Goal: Task Accomplishment & Management: Complete application form

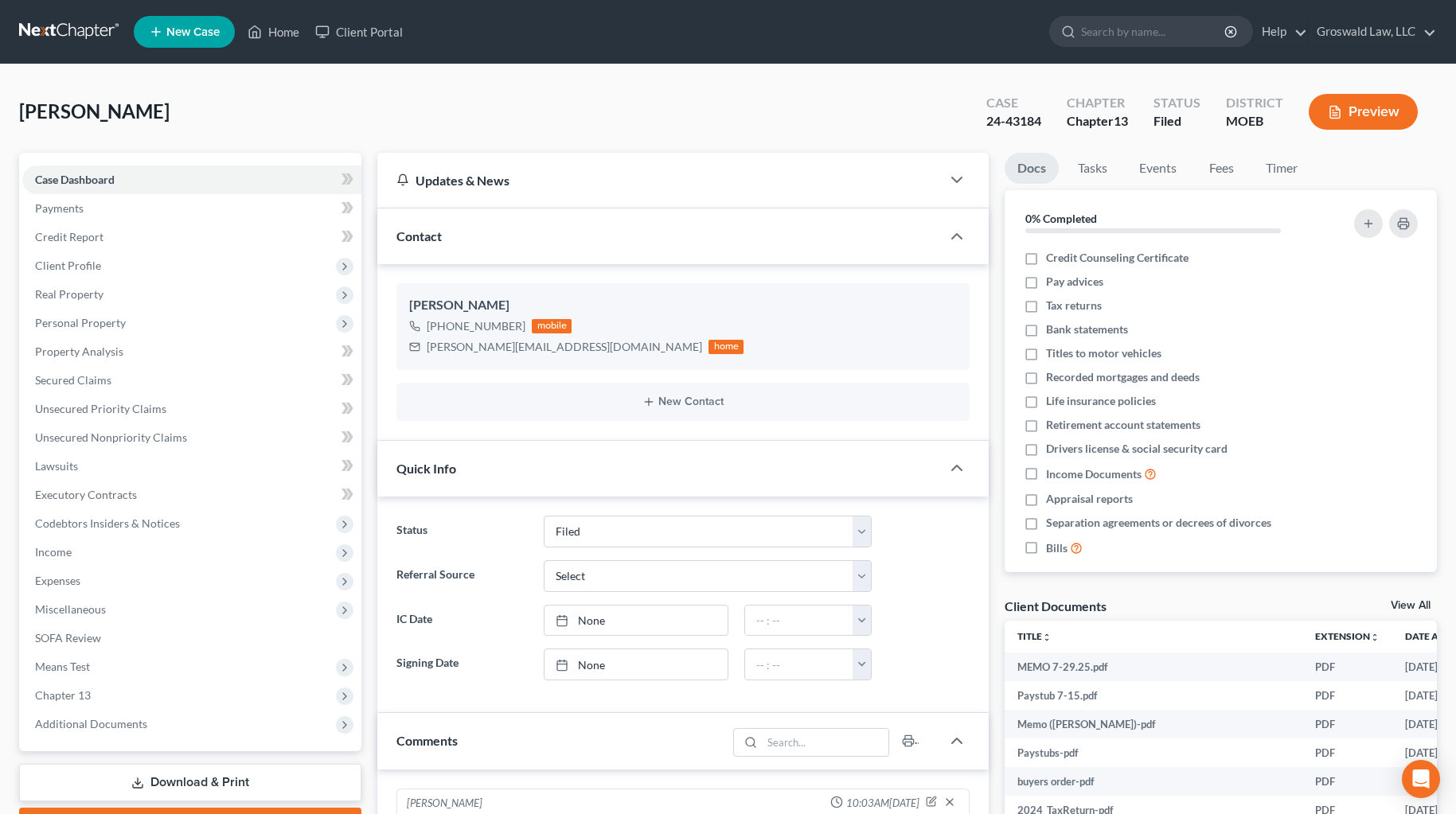
select select "6"
click at [279, 36] on link "Home" at bounding box center [273, 32] width 68 height 29
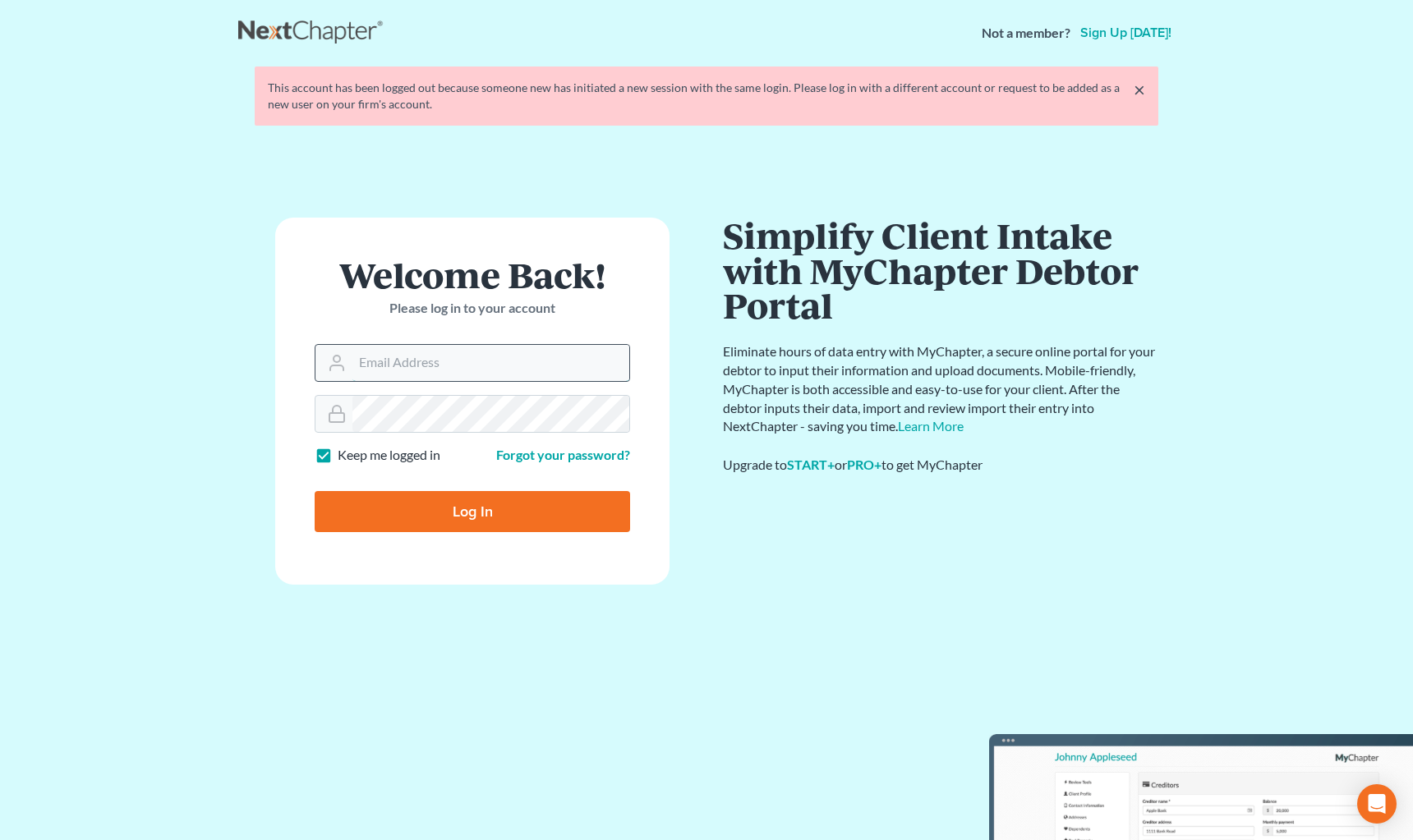
click at [451, 352] on input "Email Address" at bounding box center [490, 363] width 276 height 36
type input "[PERSON_NAME][EMAIL_ADDRESS][DOMAIN_NAME]"
click at [315, 491] on input "Log In" at bounding box center [473, 511] width 316 height 41
type input "Thinking..."
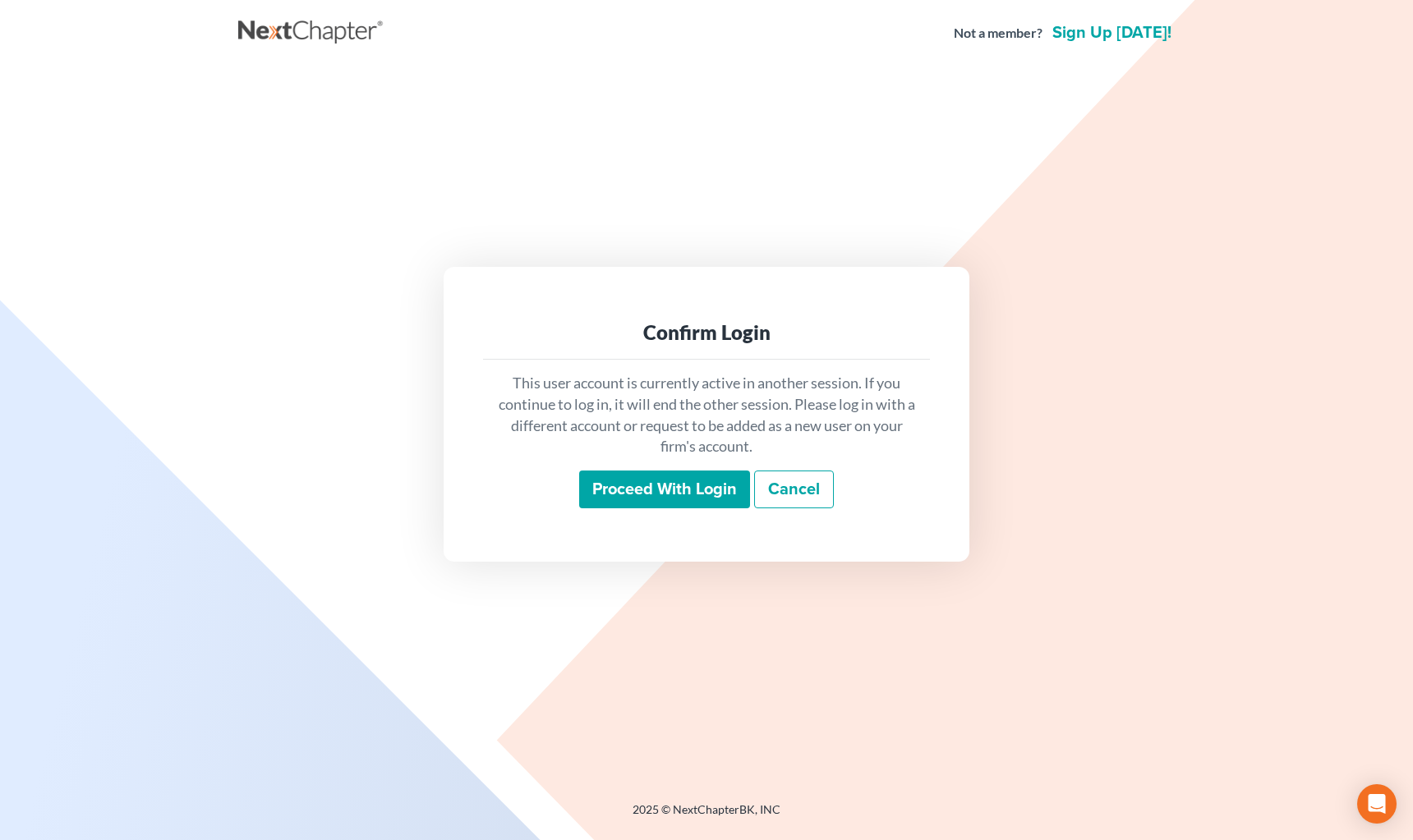
click at [653, 481] on input "Proceed with login" at bounding box center [665, 489] width 171 height 38
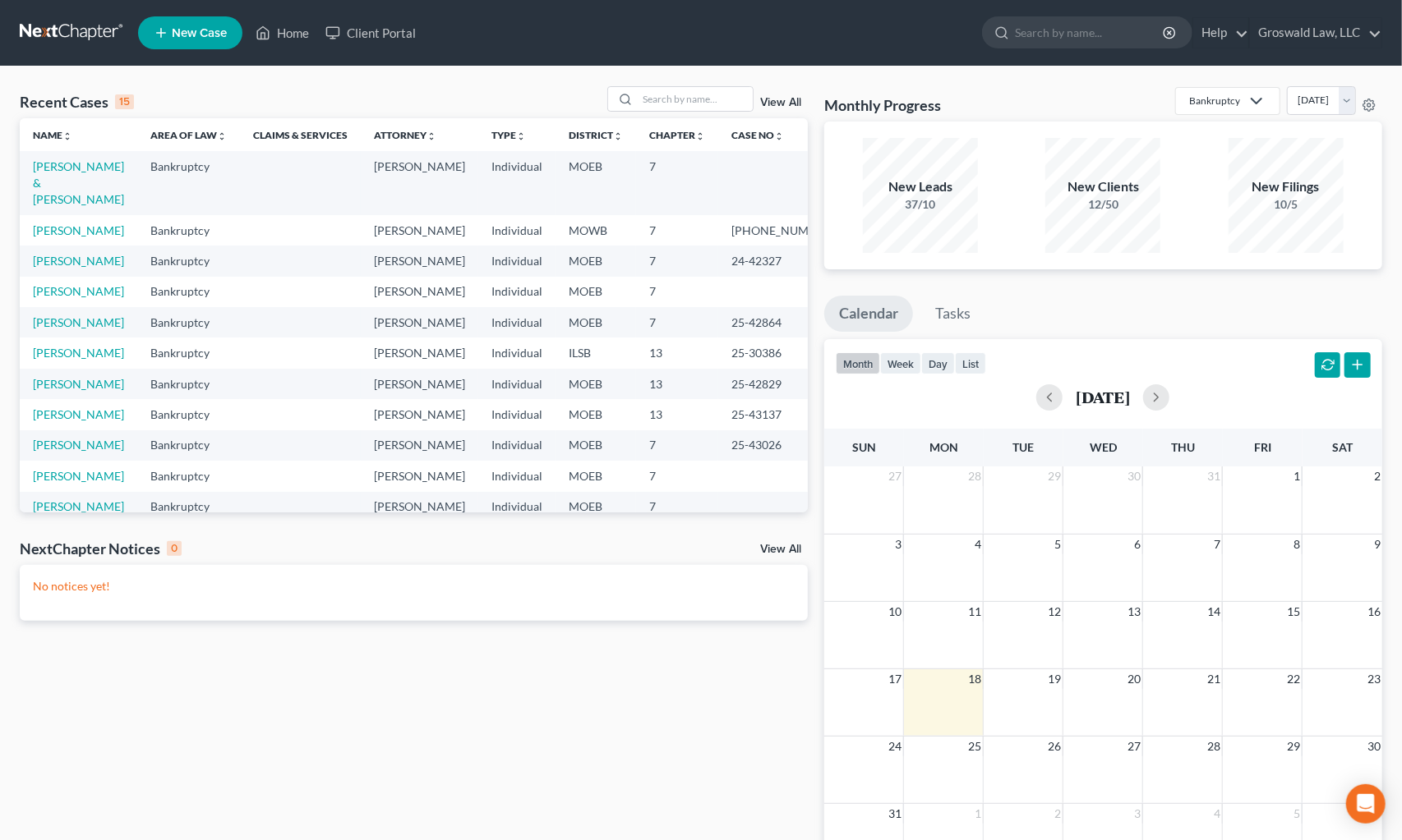
click at [184, 35] on span "New Case" at bounding box center [199, 33] width 55 height 12
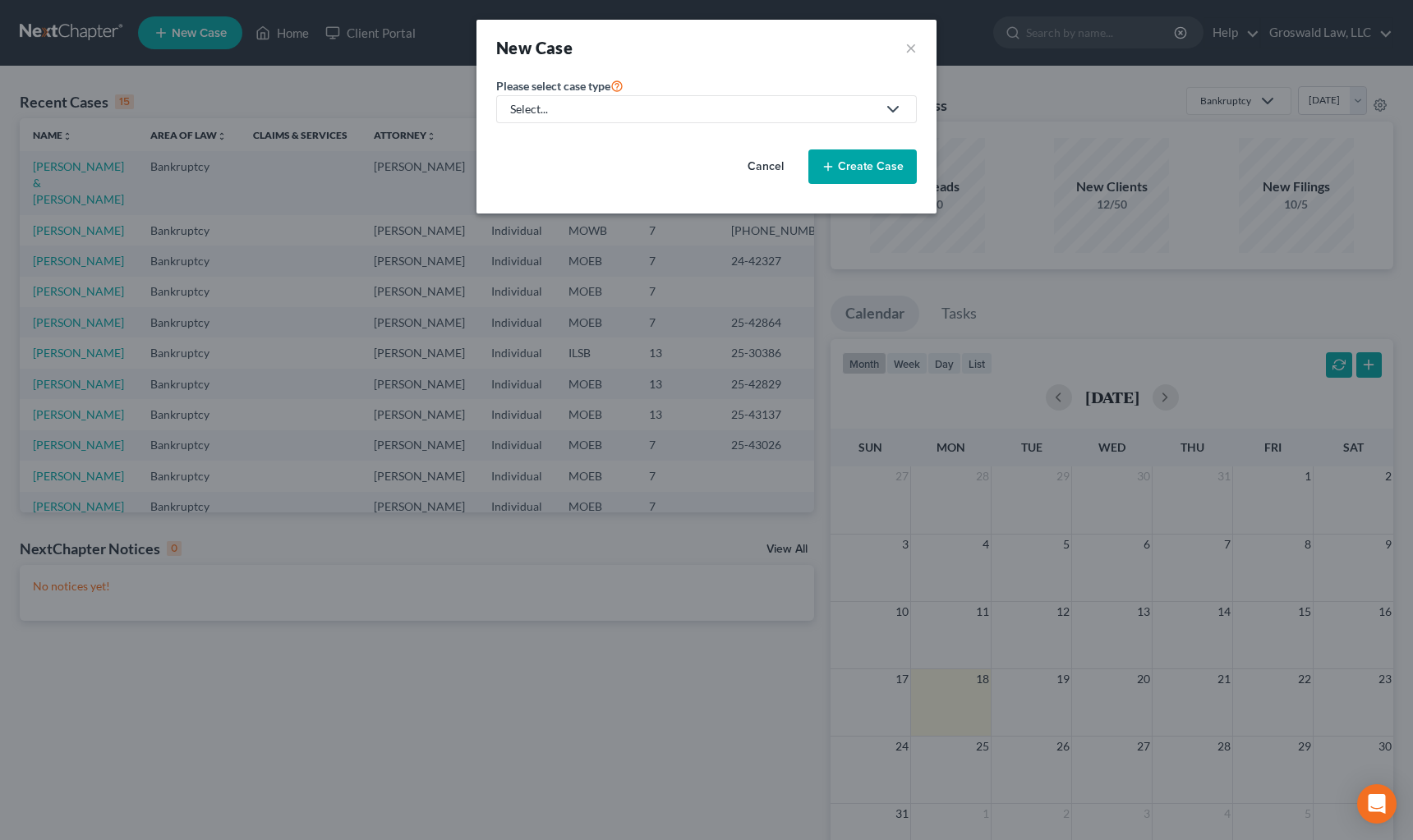
click at [587, 106] on div "Select..." at bounding box center [693, 109] width 366 height 17
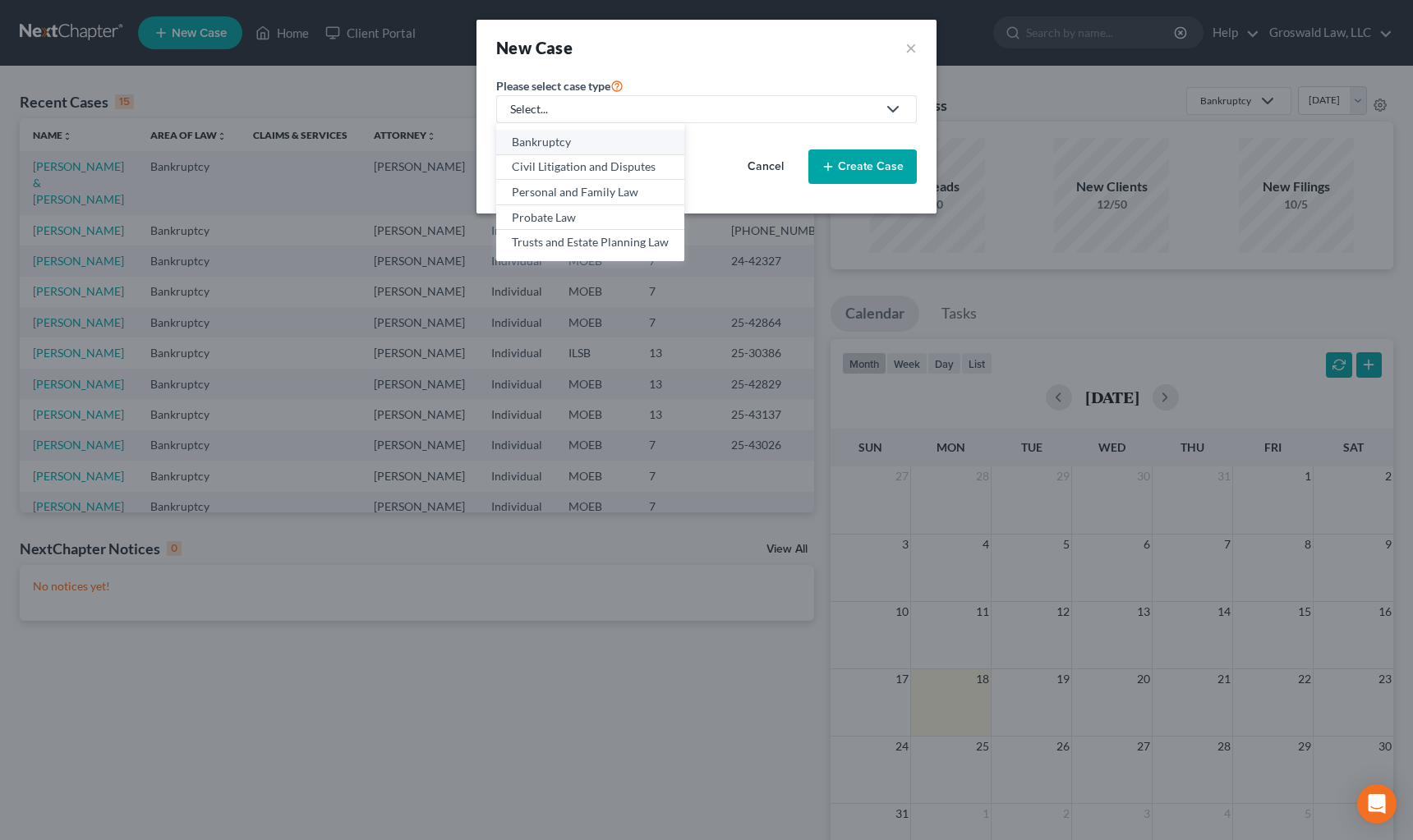
click at [581, 141] on div "Bankruptcy" at bounding box center [590, 142] width 157 height 17
select select "45"
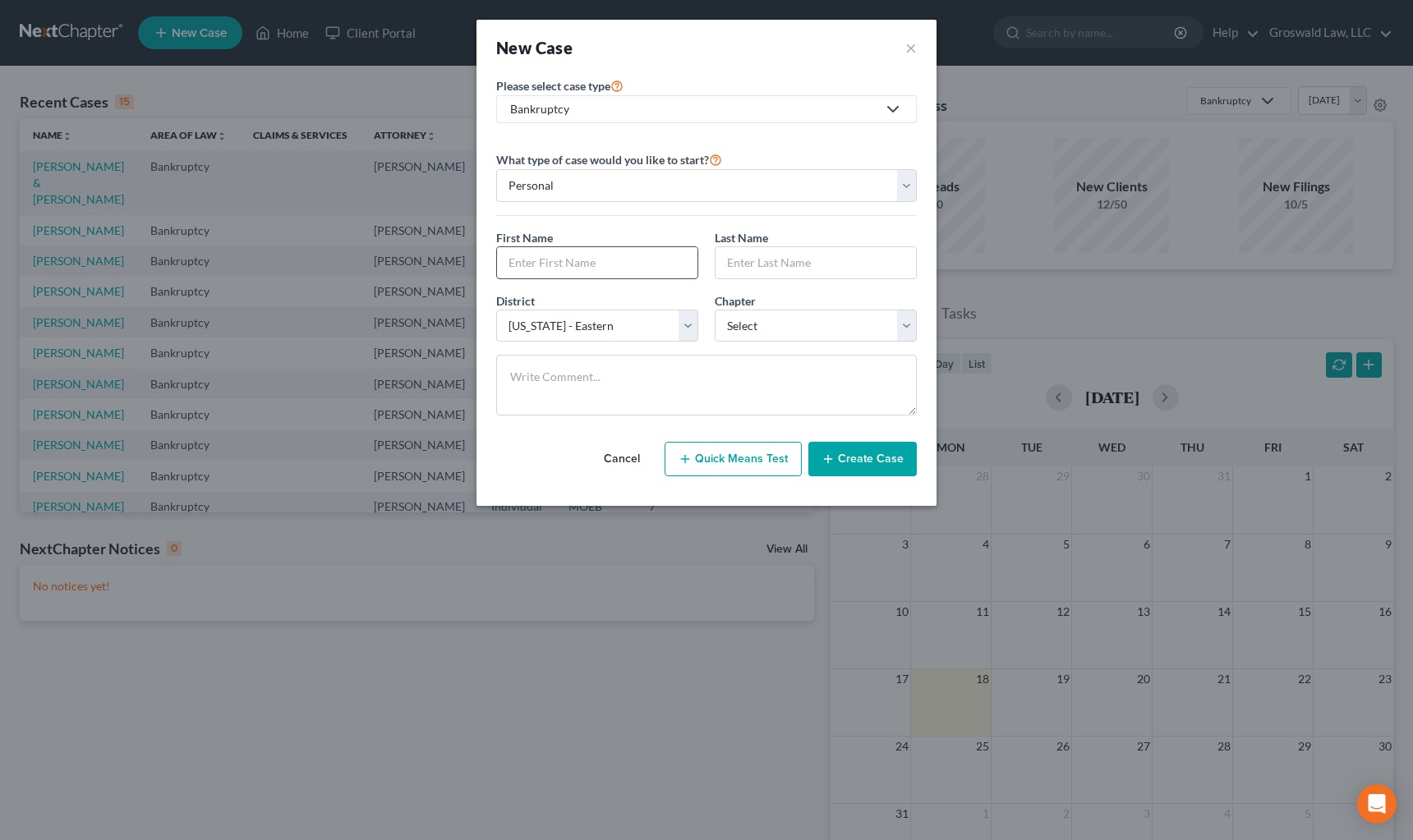
click at [560, 248] on input "text" at bounding box center [597, 263] width 201 height 31
type input "Heaven"
type input "Buckner"
select select "0"
click at [857, 462] on button "Create Case" at bounding box center [863, 460] width 108 height 35
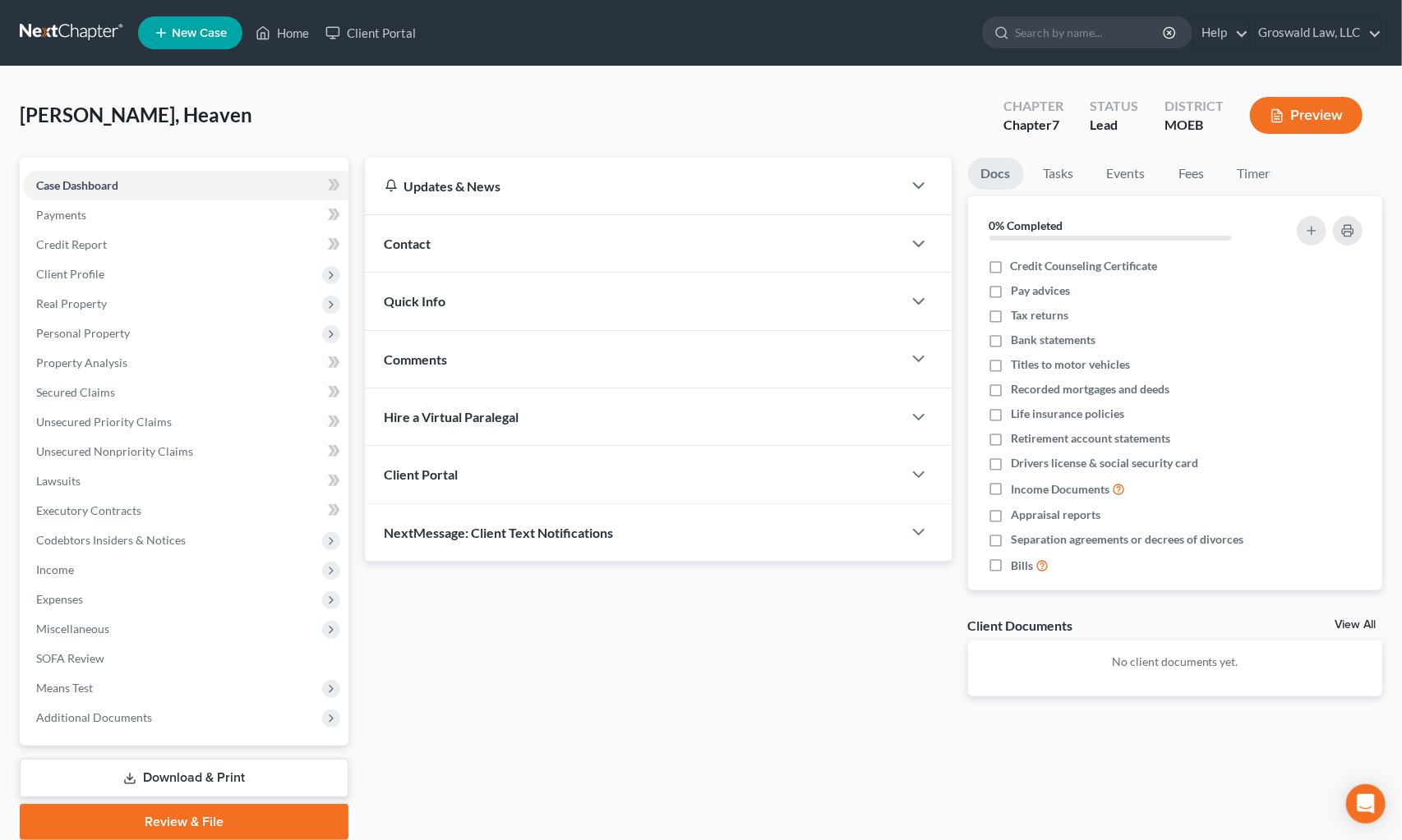
click at [1105, 759] on div "Updates & News × Missouri Eastern District Notes: Take a look at NextChapter's …" at bounding box center [874, 499] width 1035 height 683
click at [536, 240] on div "Contact" at bounding box center [633, 243] width 537 height 57
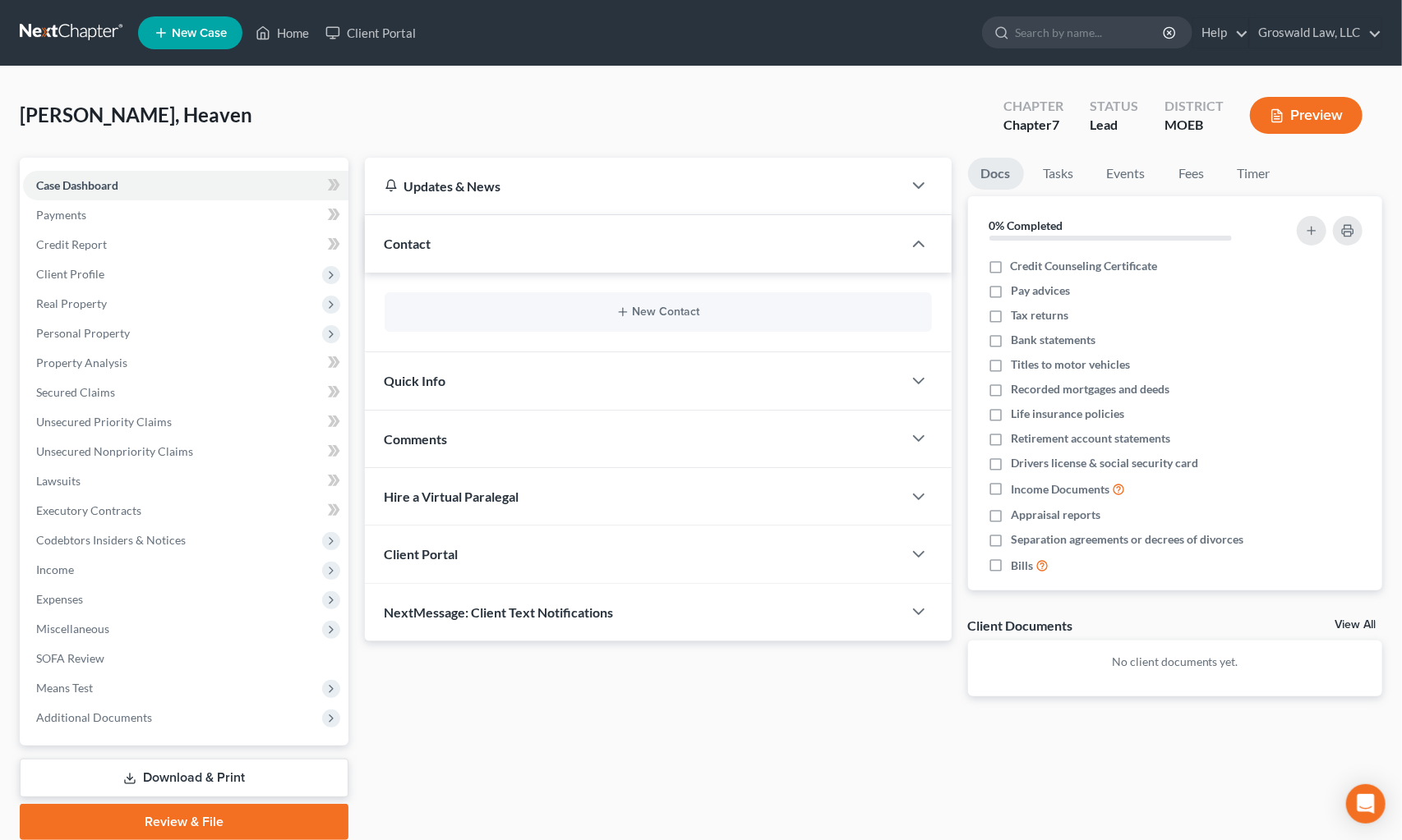
click at [585, 319] on div "New Contact" at bounding box center [658, 311] width 547 height 39
click at [616, 308] on icon "button" at bounding box center [622, 311] width 13 height 13
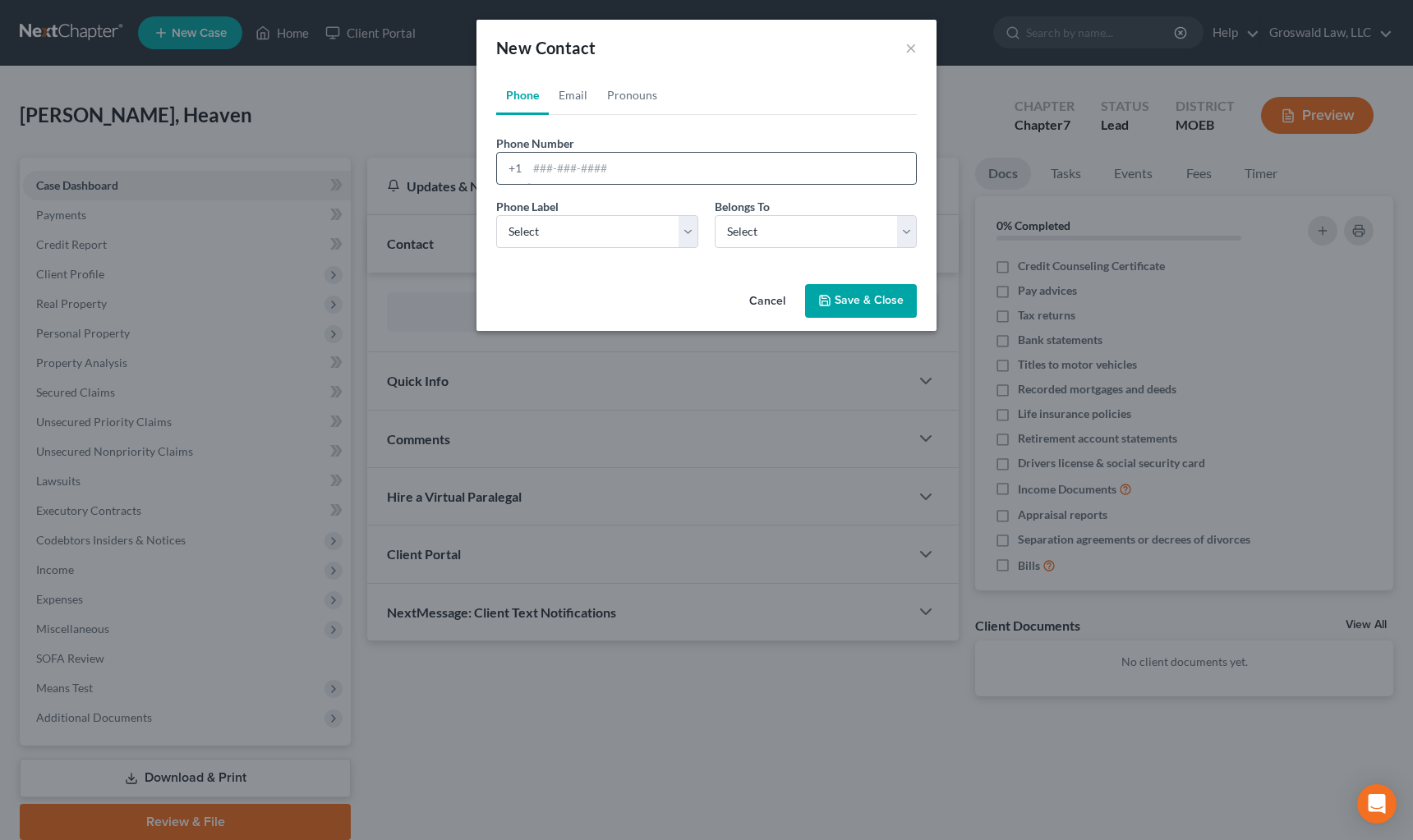
click at [612, 173] on input "tel" at bounding box center [721, 168] width 388 height 31
paste input "659-0493"
type input "314-659-0493"
select select "0"
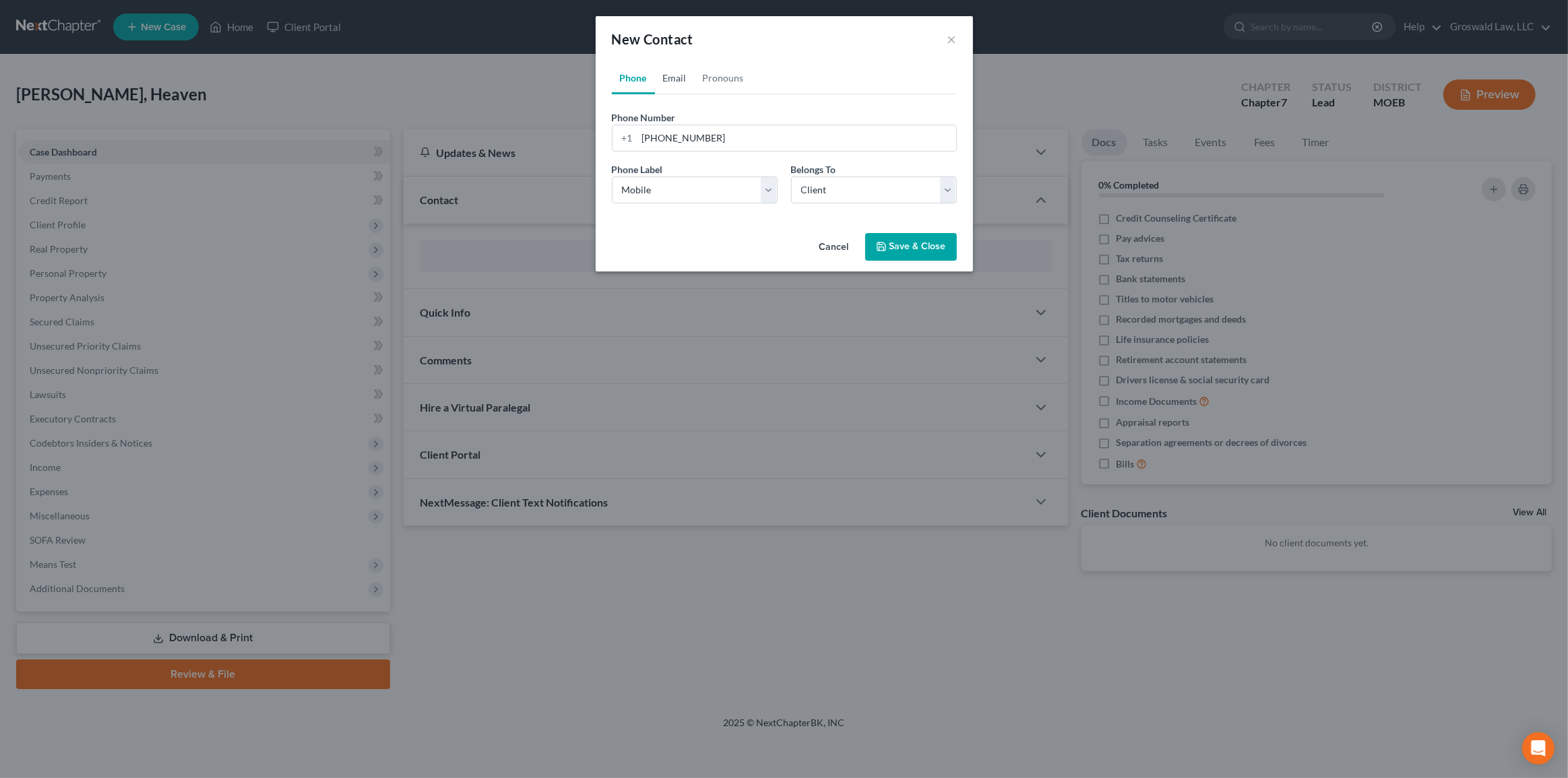
click at [662, 75] on link "Email" at bounding box center [675, 78] width 40 height 32
click at [650, 134] on input "email" at bounding box center [796, 138] width 318 height 26
paste input "buckner.heaven@gmail.com"
type input "buckner.heaven@gmail.com"
click at [645, 189] on select "Select Home Work Other" at bounding box center [695, 190] width 166 height 27
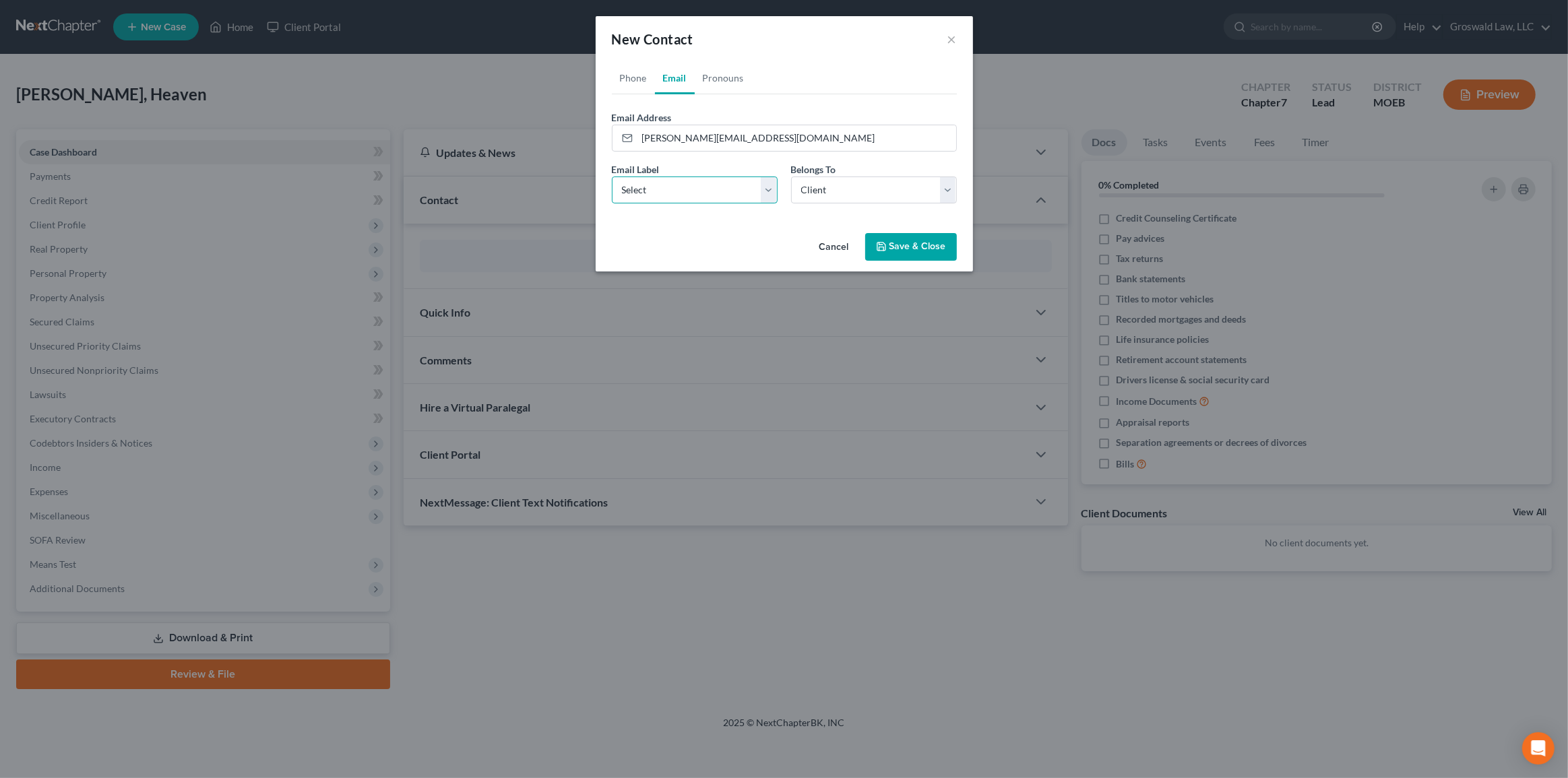
select select "0"
click at [612, 177] on select "Select Home Work Other" at bounding box center [695, 190] width 166 height 27
click at [903, 242] on button "Save & Close" at bounding box center [911, 247] width 92 height 29
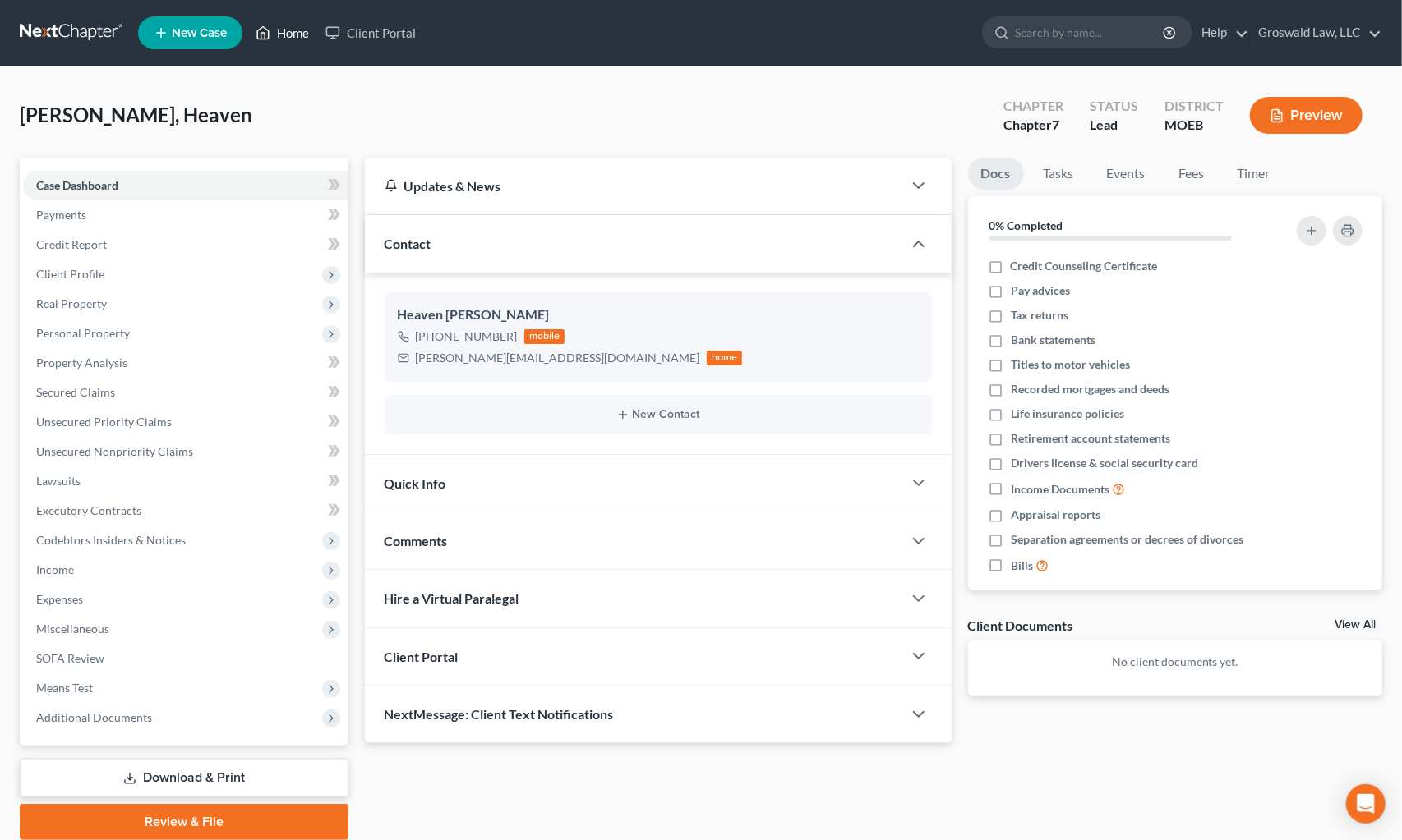
click at [292, 21] on link "Home" at bounding box center [282, 33] width 70 height 30
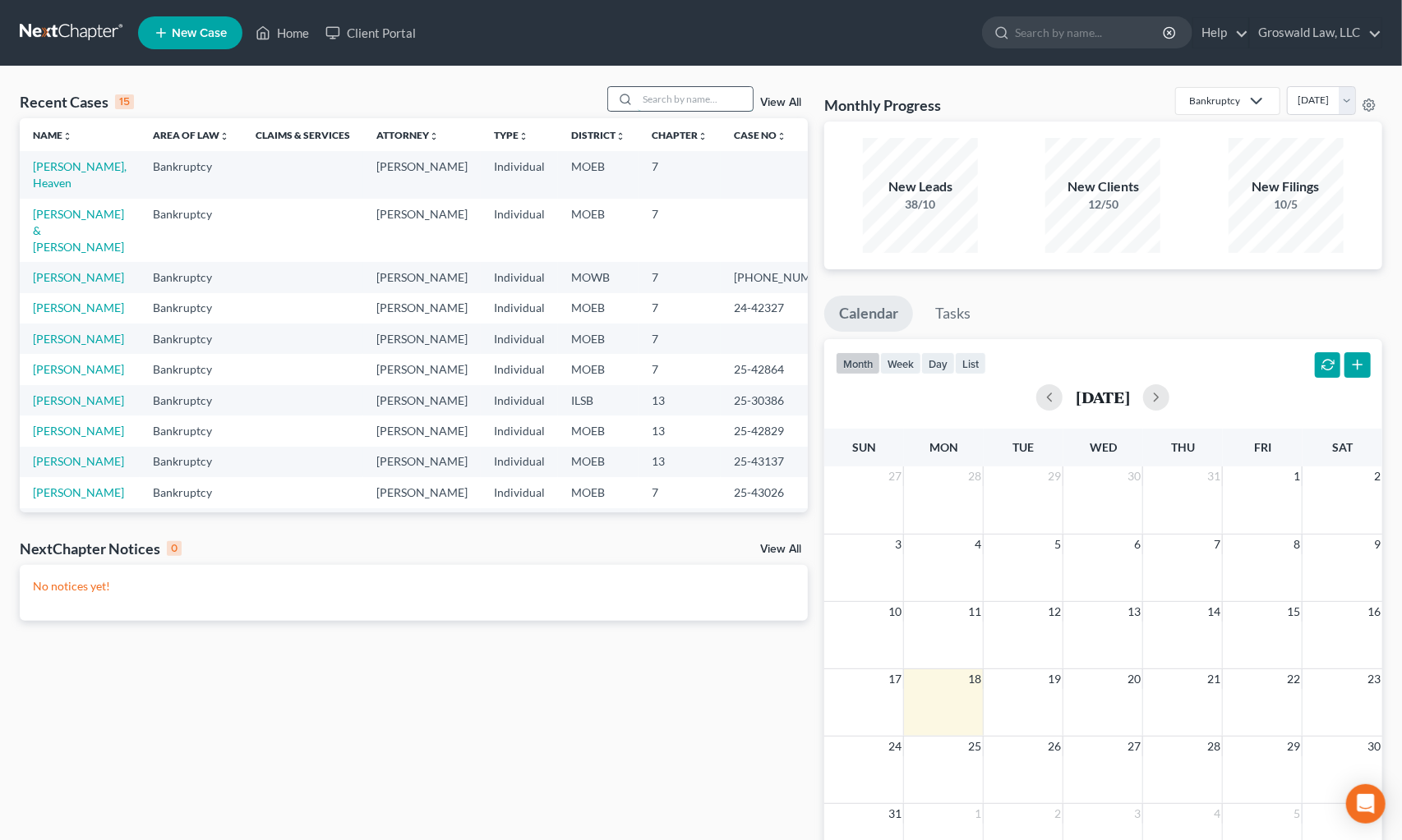
click at [661, 92] on input "search" at bounding box center [695, 99] width 115 height 24
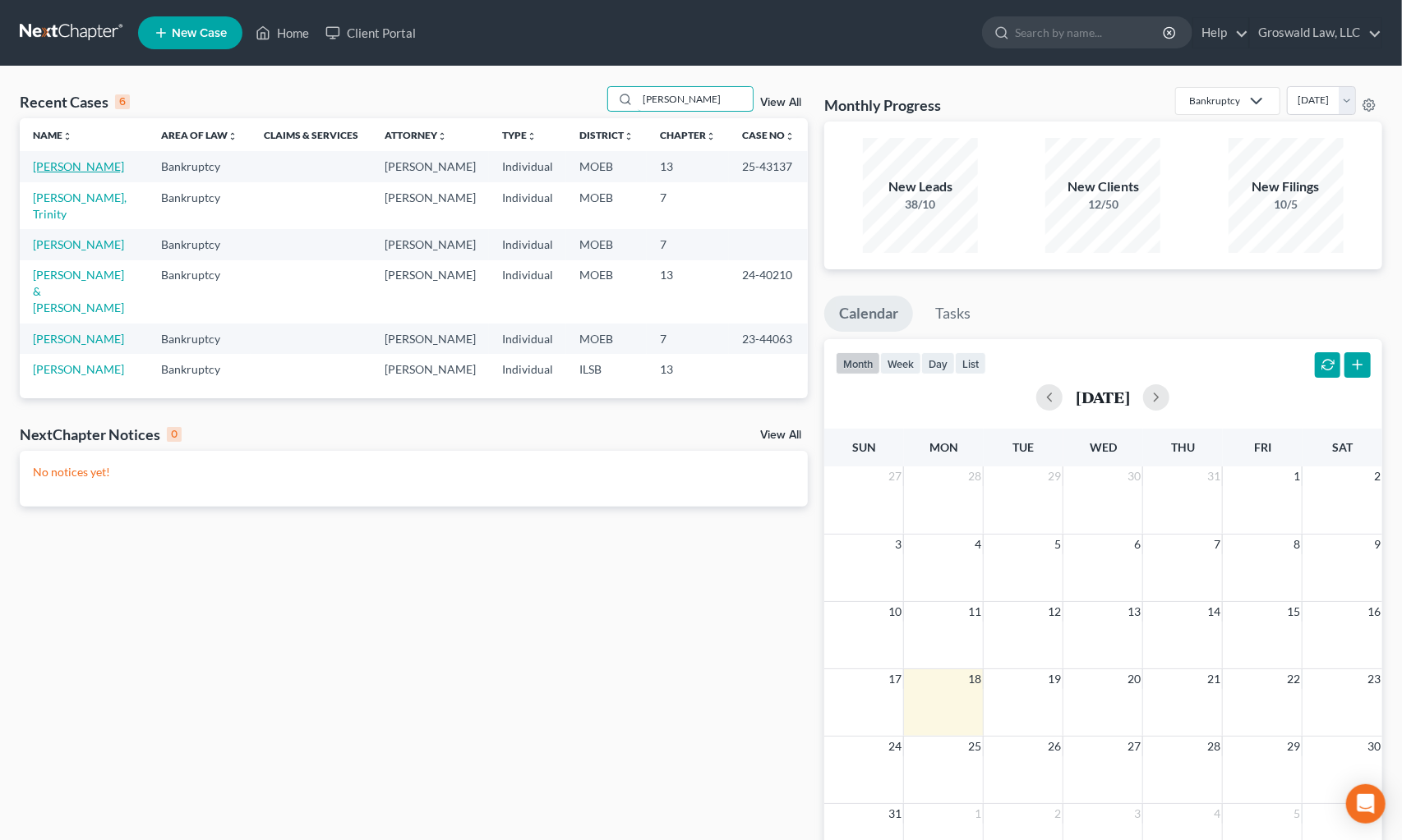
type input "willis"
click at [68, 165] on link "Willis, Rashida" at bounding box center [79, 167] width 92 height 14
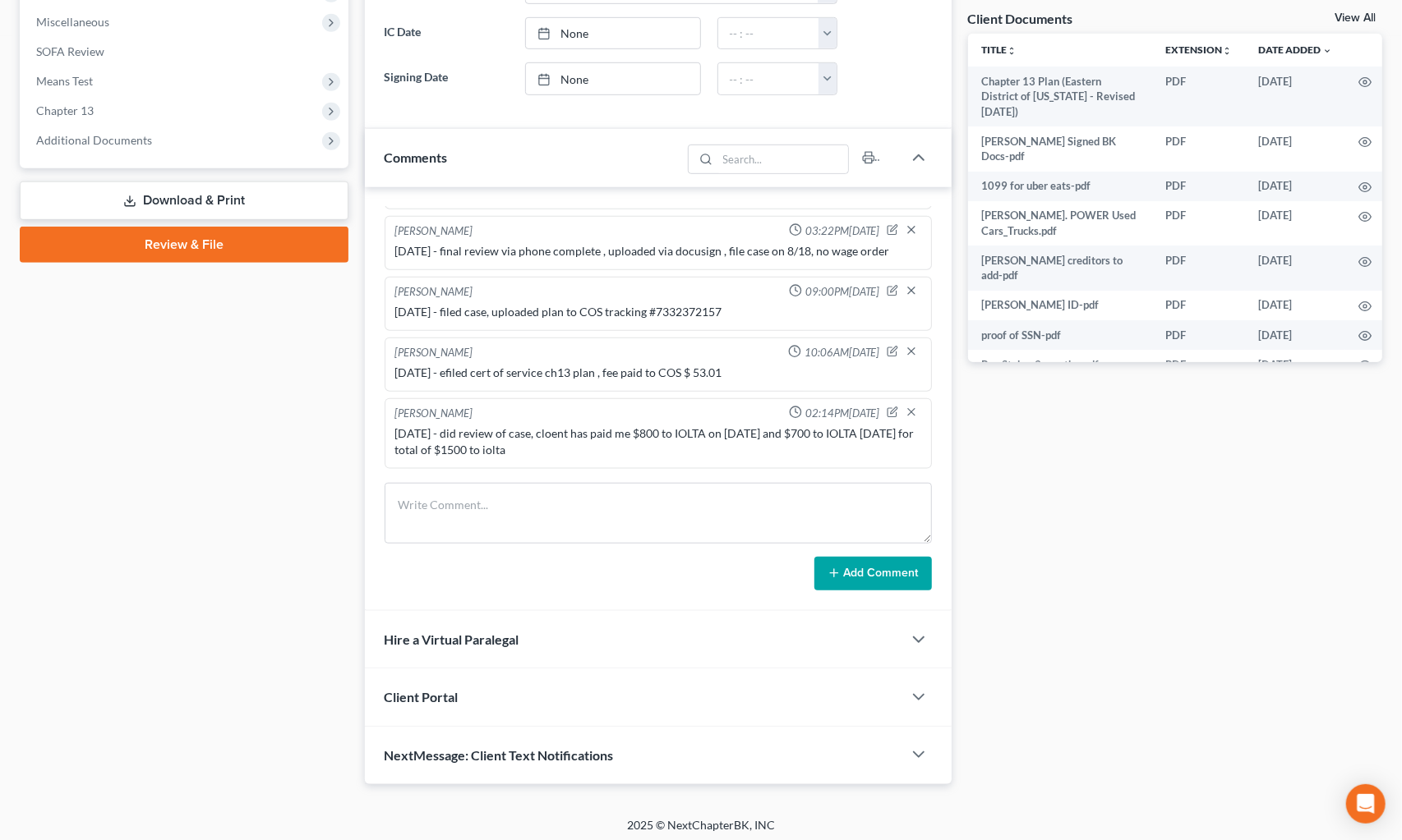
scroll to position [611, 0]
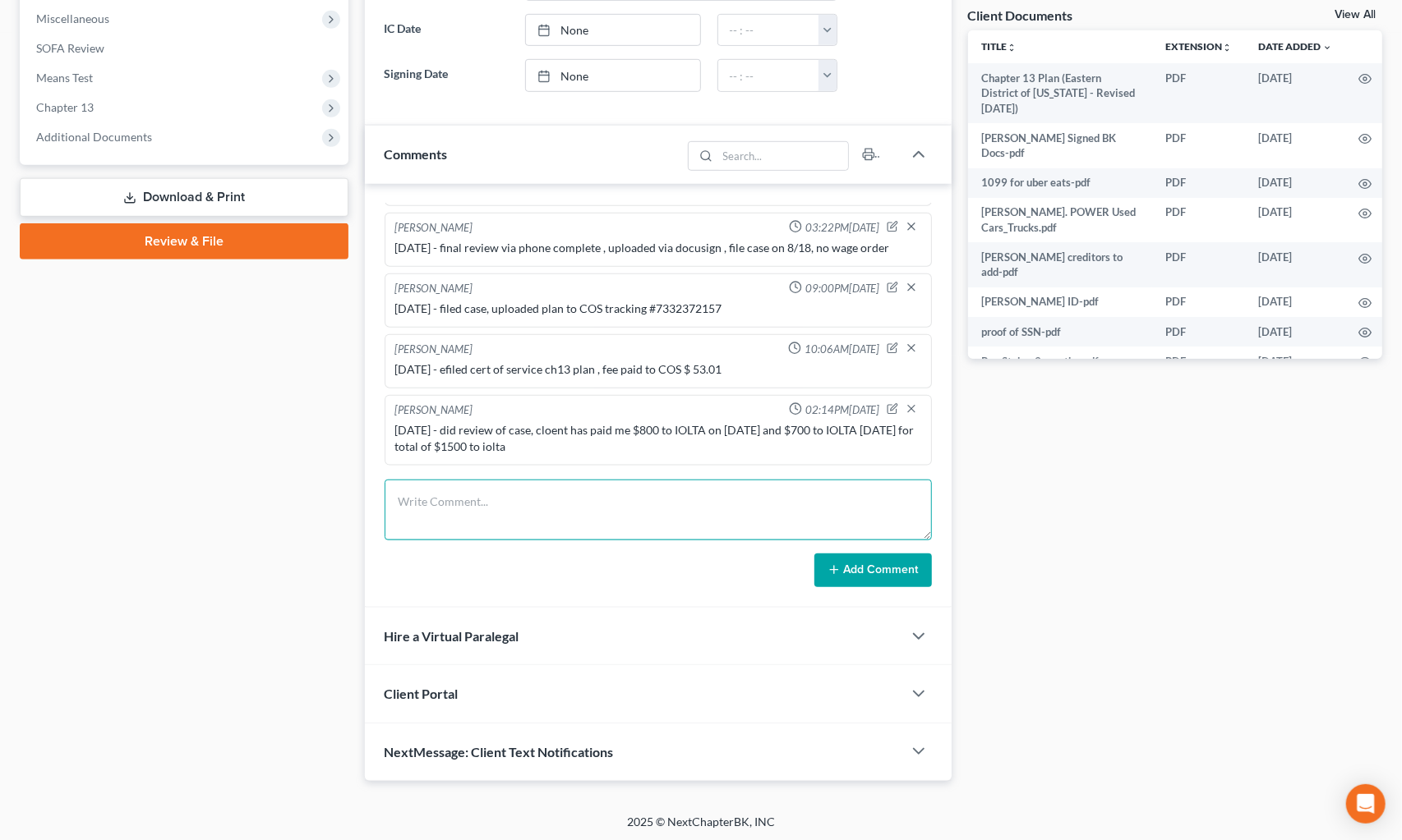
click at [608, 509] on textarea at bounding box center [658, 510] width 547 height 61
type textarea "8/18/25 - moved $1500 from iolta to opp acct"
click at [863, 563] on button "Add Comment" at bounding box center [872, 571] width 118 height 35
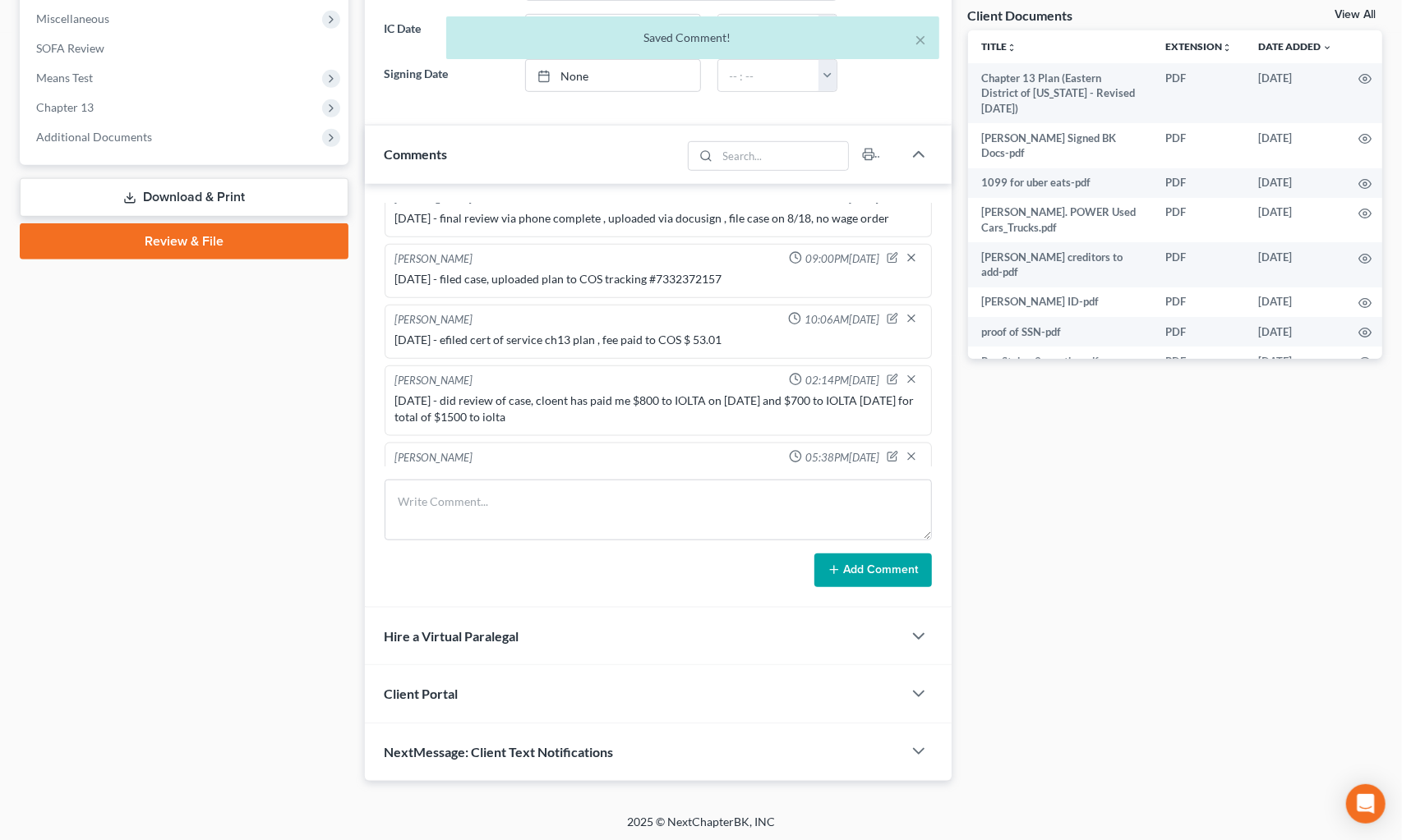
scroll to position [1282, 0]
